Goal: Task Accomplishment & Management: Use online tool/utility

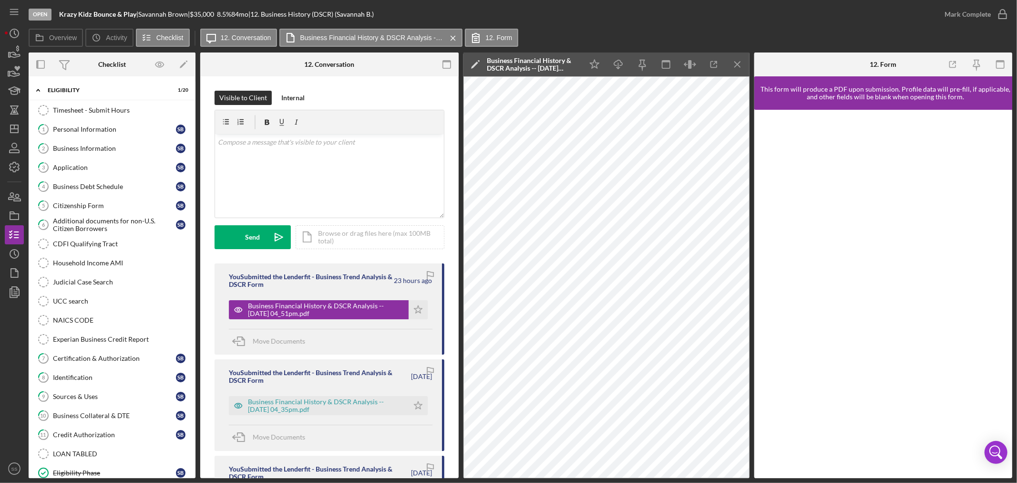
scroll to position [270, 0]
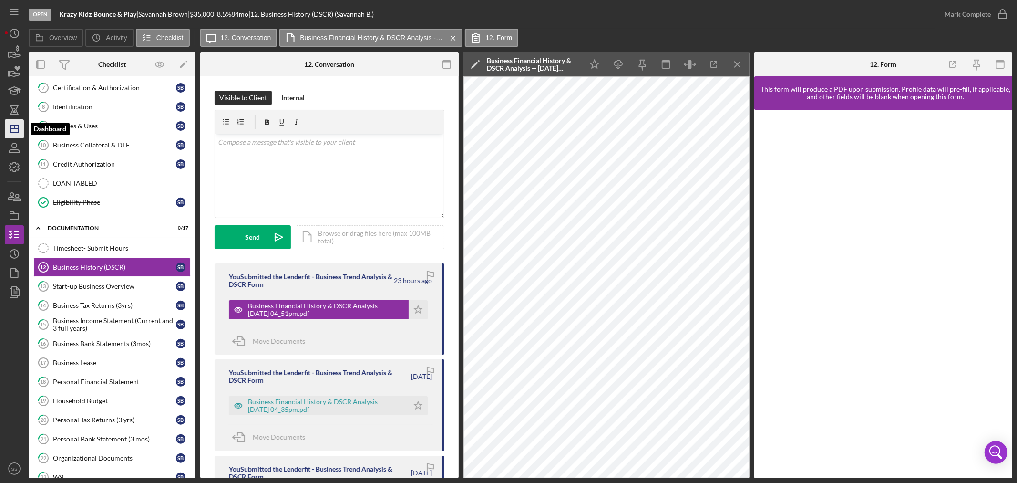
click at [8, 132] on icon "Icon/Dashboard" at bounding box center [14, 129] width 24 height 24
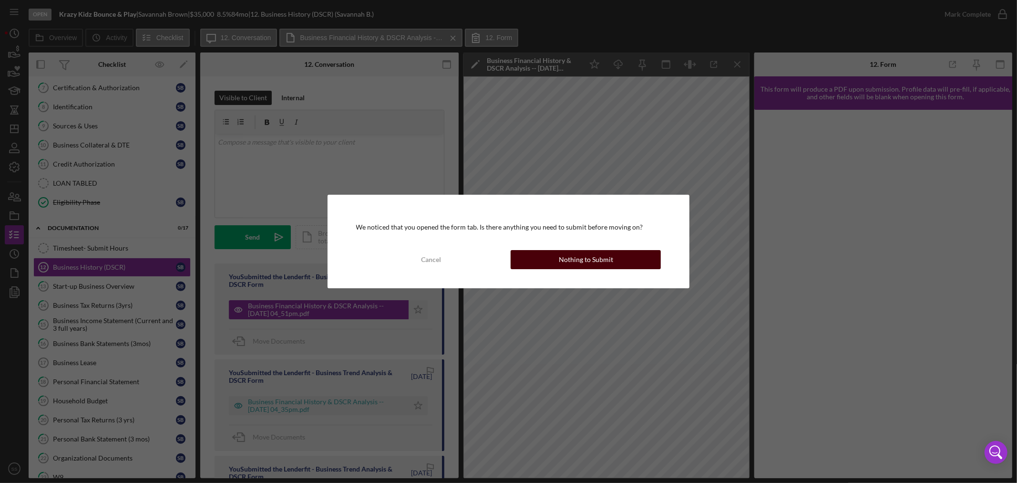
click at [556, 261] on button "Nothing to Submit" at bounding box center [586, 259] width 150 height 19
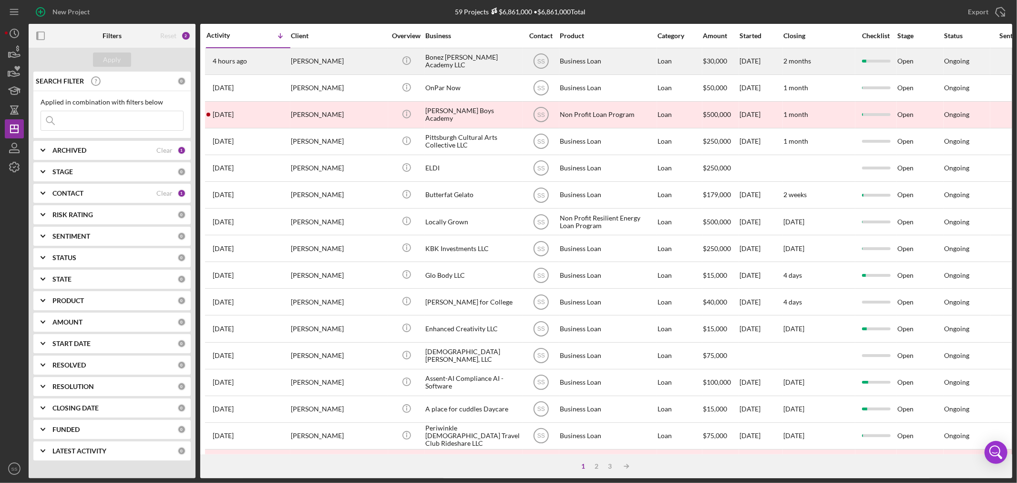
click at [375, 63] on div "[PERSON_NAME]" at bounding box center [338, 61] width 95 height 25
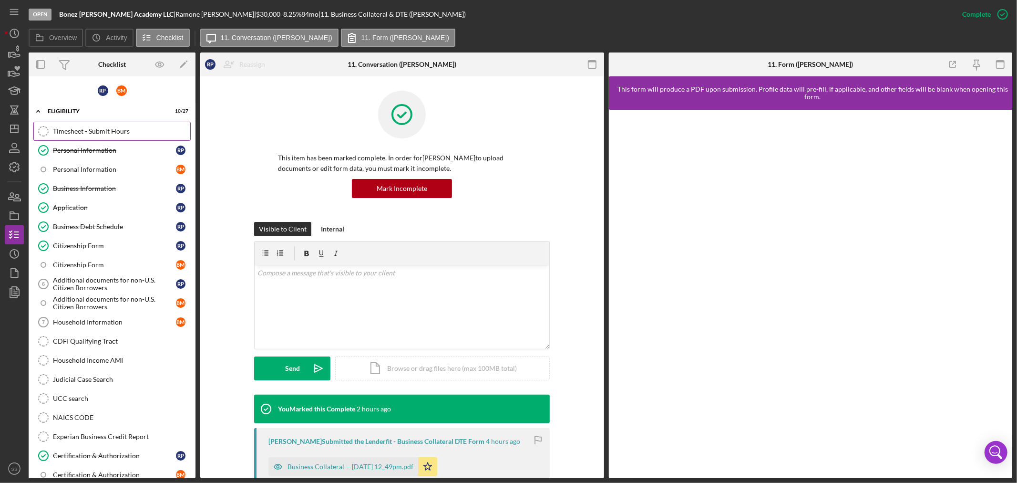
click at [105, 130] on div "Timesheet - Submit Hours" at bounding box center [121, 131] width 137 height 8
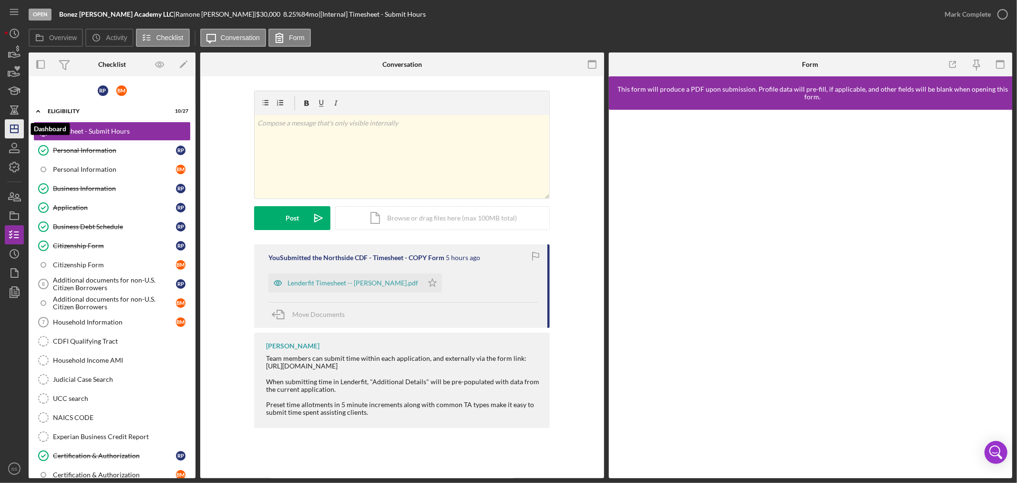
click at [7, 128] on icon "Icon/Dashboard" at bounding box center [14, 129] width 24 height 24
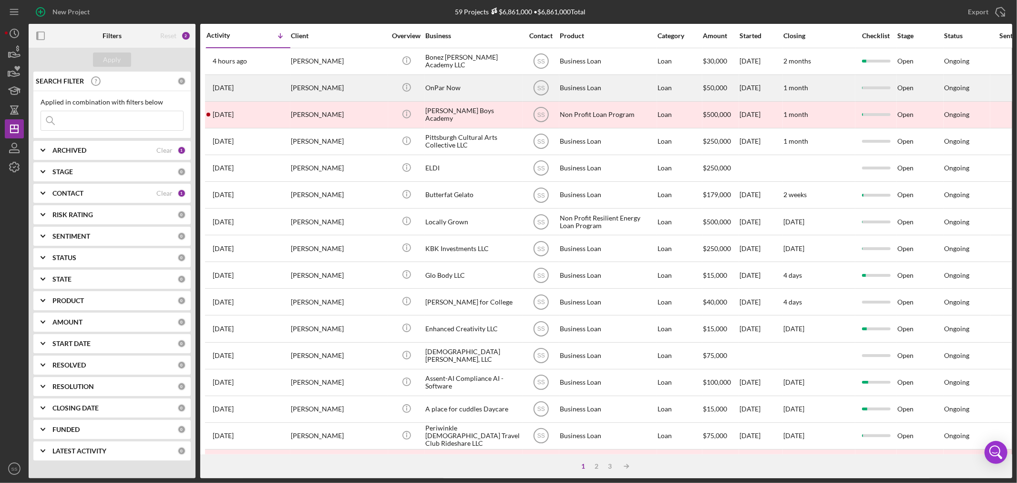
click at [485, 84] on div "OnPar Now" at bounding box center [472, 87] width 95 height 25
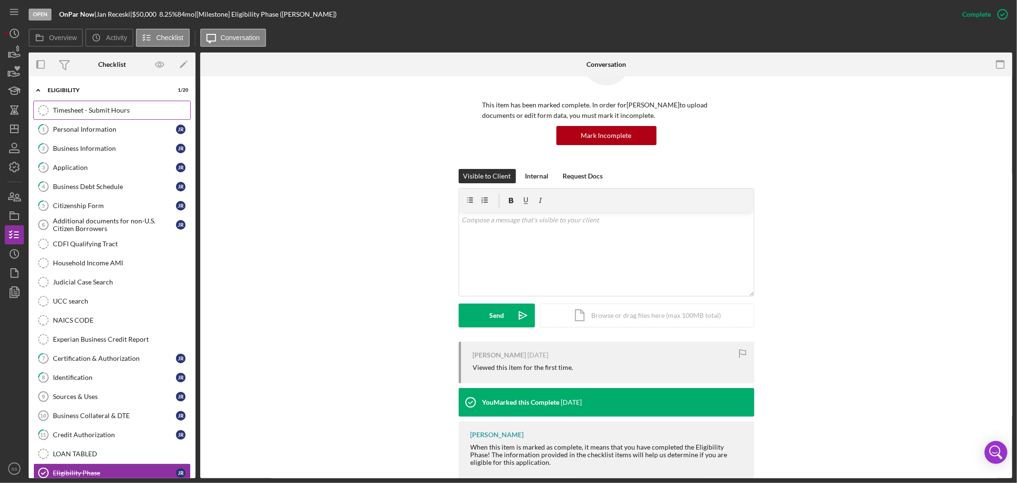
click at [107, 113] on div "Timesheet - Submit Hours" at bounding box center [121, 110] width 137 height 8
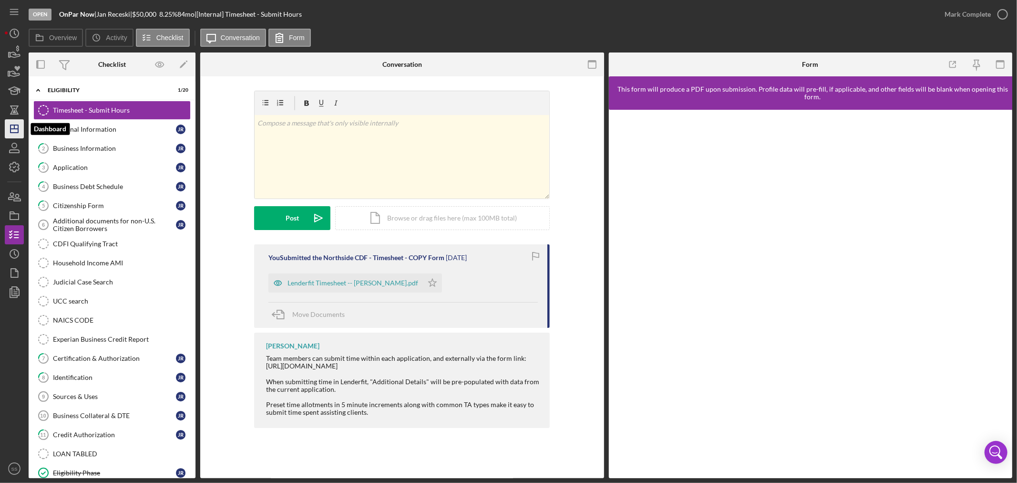
click at [12, 134] on icon "Icon/Dashboard" at bounding box center [14, 129] width 24 height 24
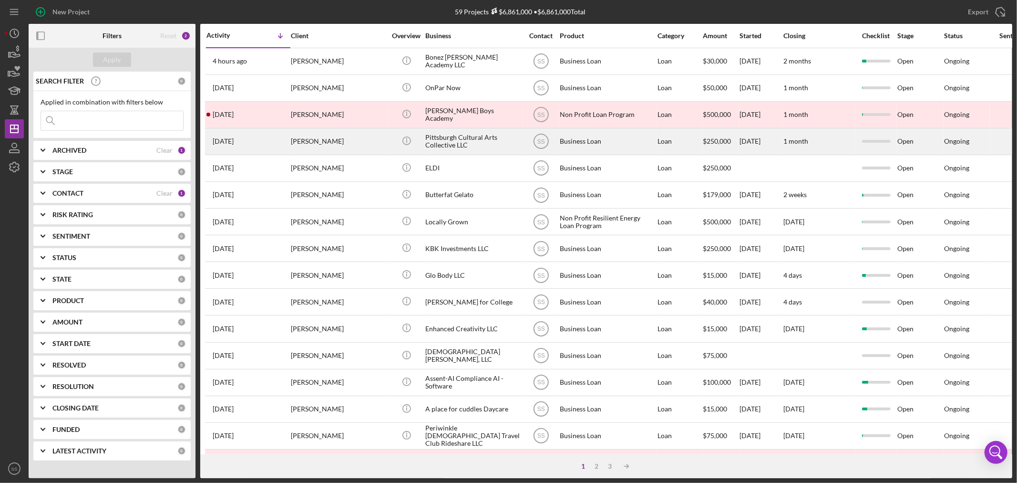
click at [323, 138] on div "[PERSON_NAME]" at bounding box center [338, 141] width 95 height 25
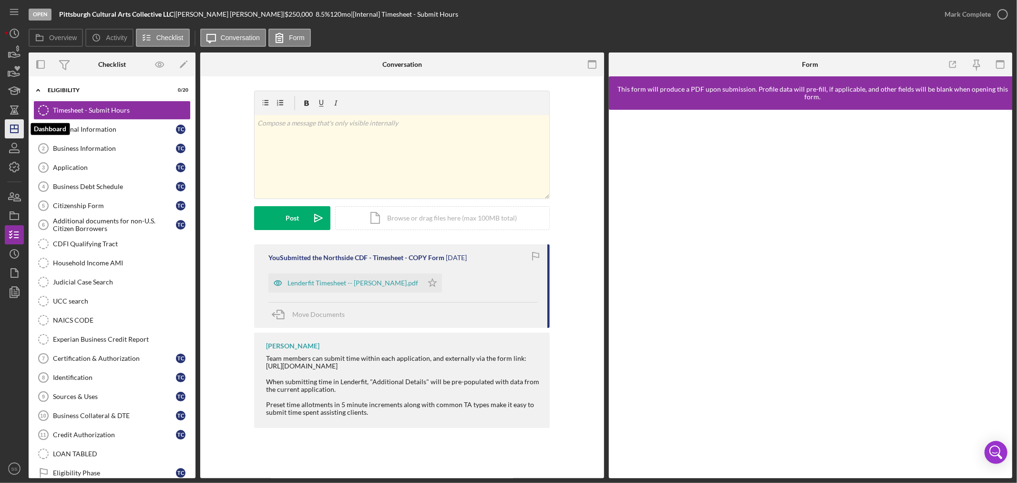
click at [15, 130] on icon "Icon/Dashboard" at bounding box center [14, 129] width 24 height 24
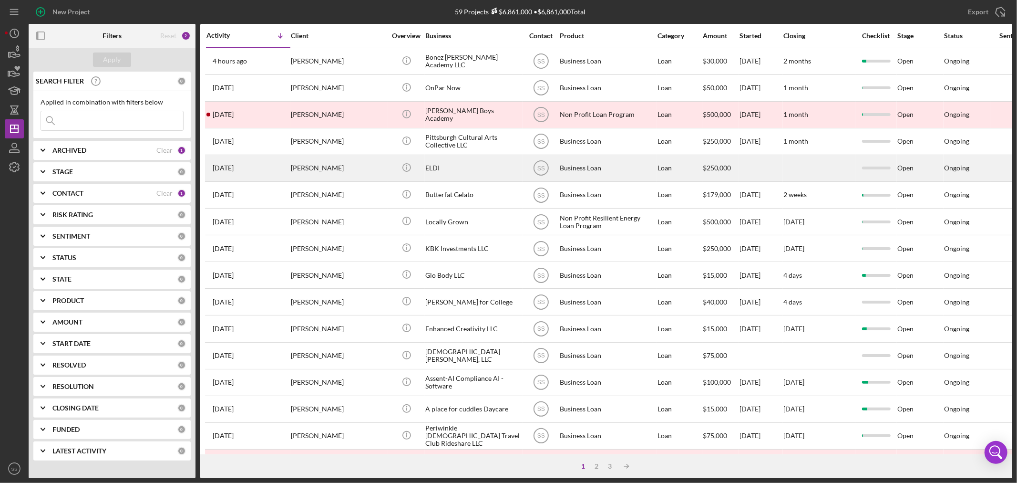
click at [334, 167] on div "[PERSON_NAME]" at bounding box center [338, 167] width 95 height 25
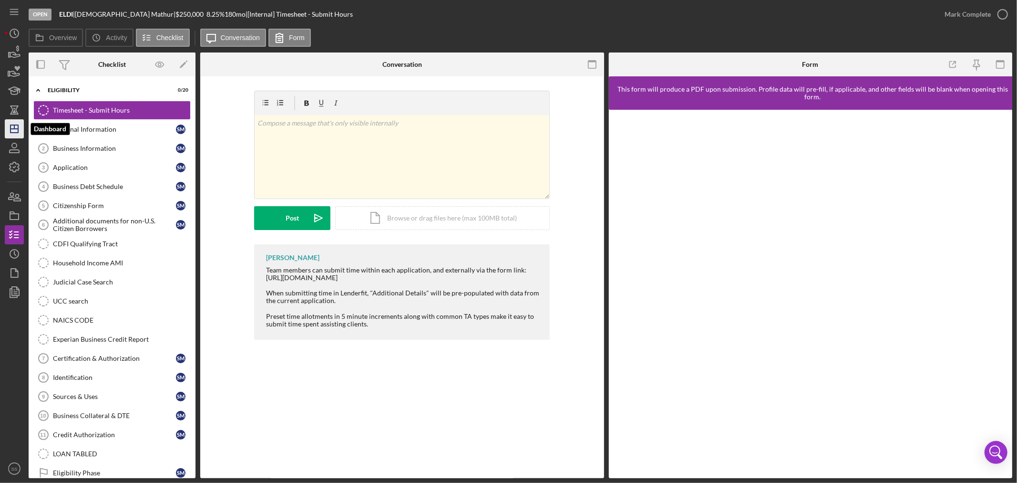
click at [10, 126] on polygon "button" at bounding box center [14, 129] width 8 height 8
